Goal: Navigation & Orientation: Find specific page/section

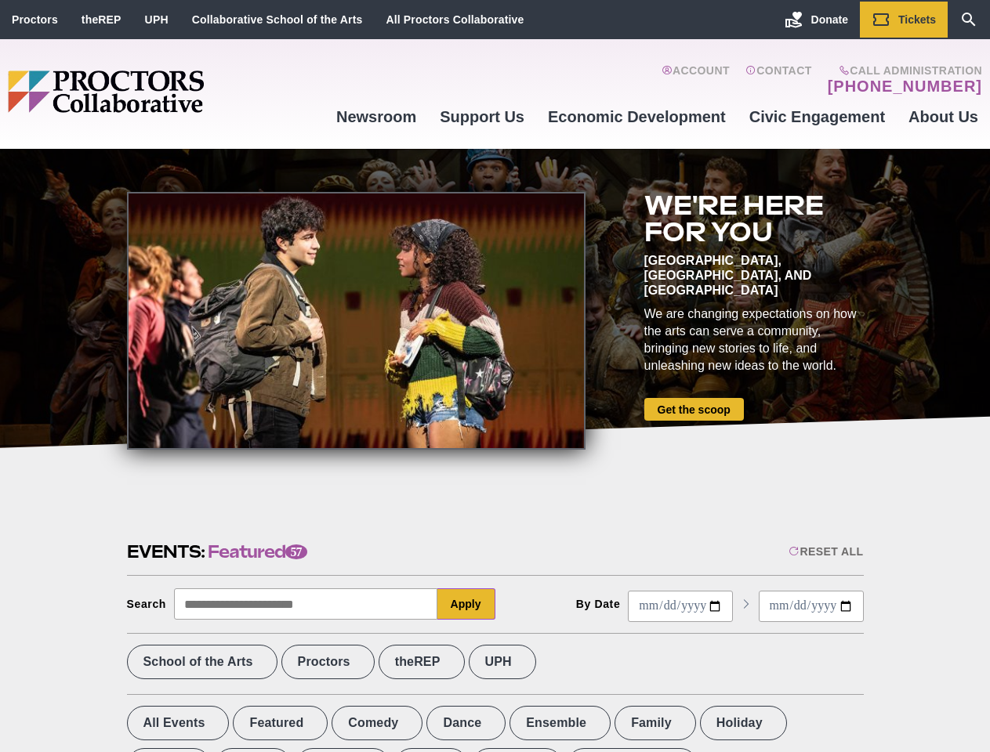
click at [494, 376] on div at bounding box center [356, 321] width 458 height 258
click at [824, 552] on div "Reset All" at bounding box center [825, 551] width 74 height 13
click at [466, 604] on button "Apply" at bounding box center [466, 603] width 58 height 31
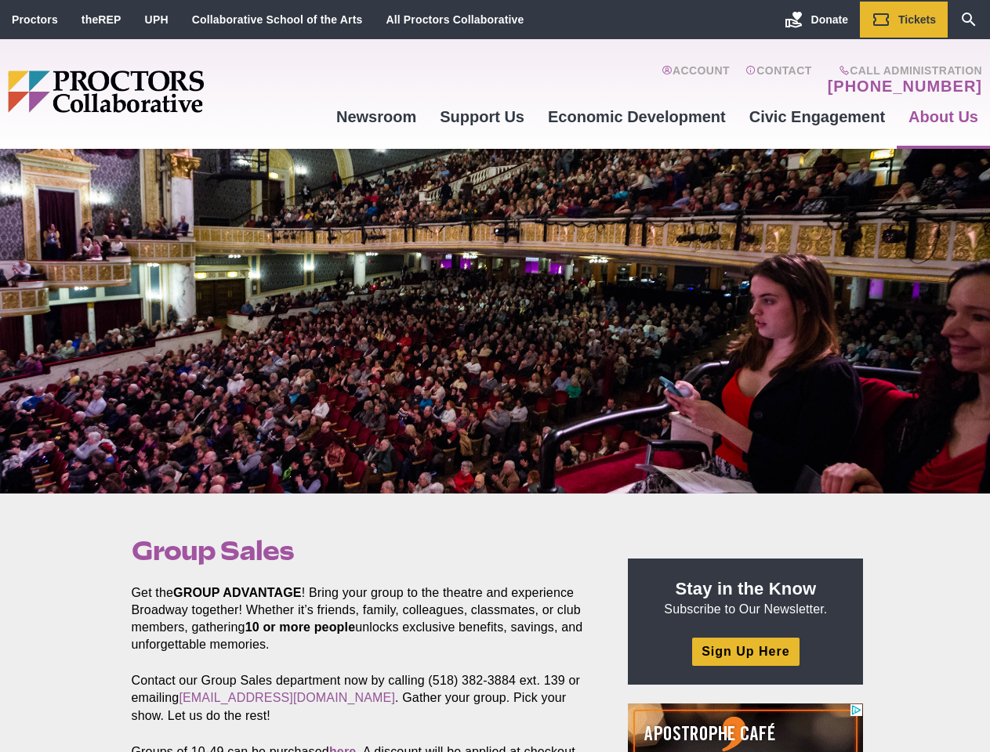
click at [494, 376] on div at bounding box center [495, 321] width 990 height 345
